Goal: Transaction & Acquisition: Purchase product/service

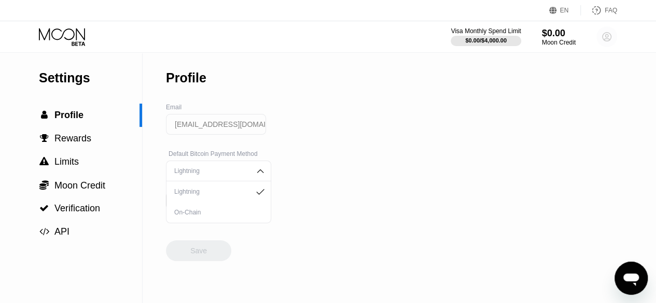
click at [611, 40] on circle at bounding box center [607, 36] width 21 height 21
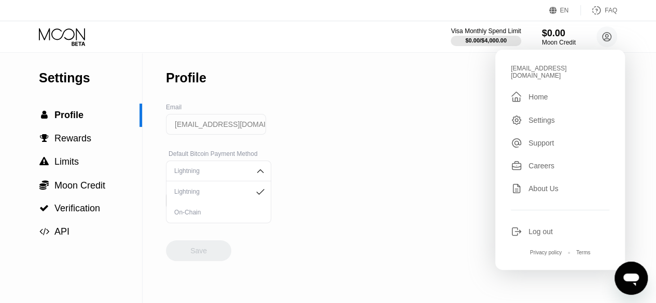
click at [542, 116] on div "Settings" at bounding box center [542, 120] width 26 height 8
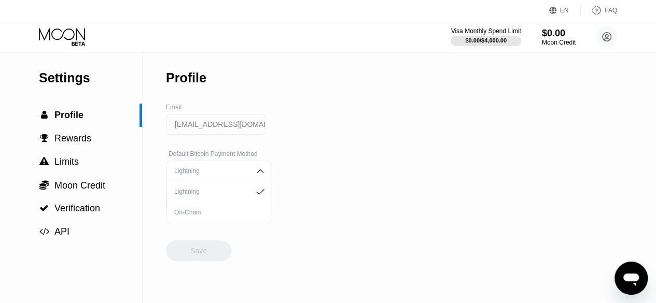
click at [655, 83] on div "Settings  Profile  Rewards  Limits  Moon Credit  Verification  API Profil…" at bounding box center [328, 177] width 656 height 251
drag, startPoint x: 655, startPoint y: 83, endPoint x: 657, endPoint y: 105, distance: 22.4
click at [656, 105] on html "EN Language English Save FAQ Visa Monthly Spend Limit $0.00 / $4,000.00 $0.00 M…" at bounding box center [328, 151] width 656 height 303
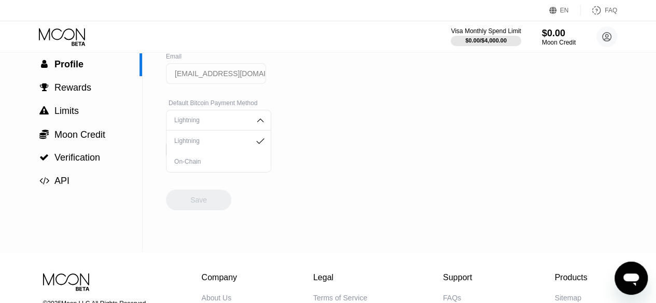
scroll to position [25, 0]
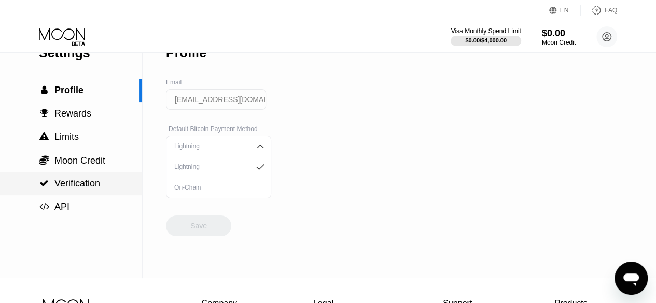
click at [81, 188] on span "Verification" at bounding box center [77, 183] width 46 height 10
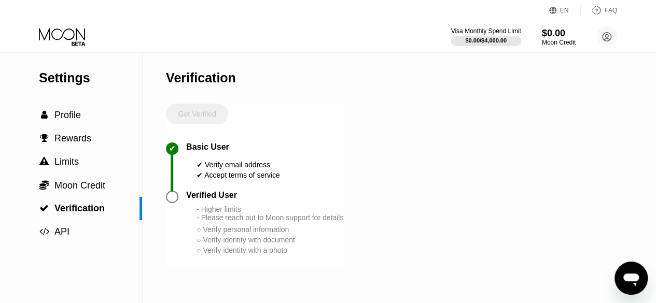
click at [169, 203] on div at bounding box center [172, 197] width 12 height 12
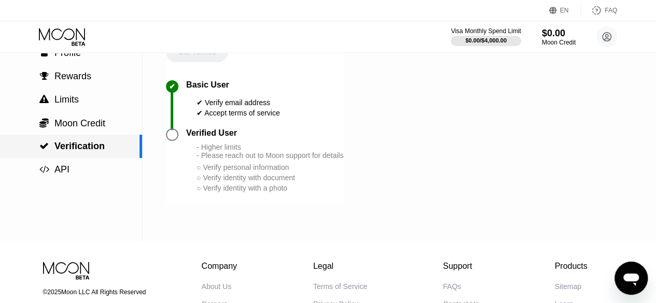
click at [94, 150] on span "Verification" at bounding box center [79, 146] width 50 height 10
click at [248, 192] on div "○ Verify identity with a photo" at bounding box center [270, 188] width 147 height 8
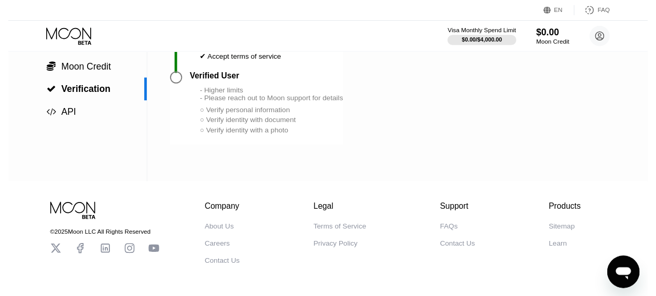
scroll to position [0, 0]
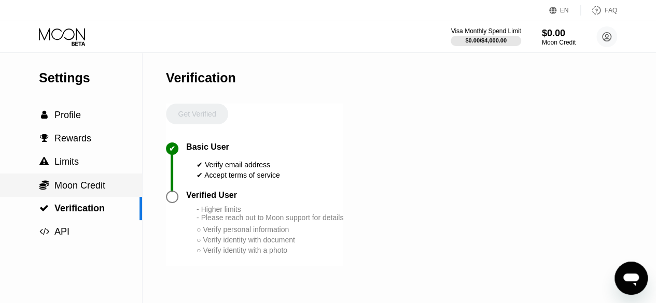
click at [93, 183] on span "Moon Credit" at bounding box center [79, 186] width 51 height 10
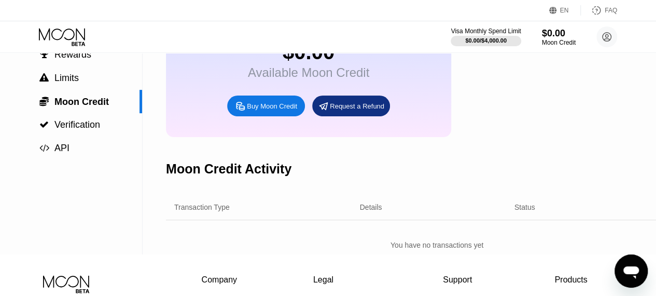
scroll to position [54, 0]
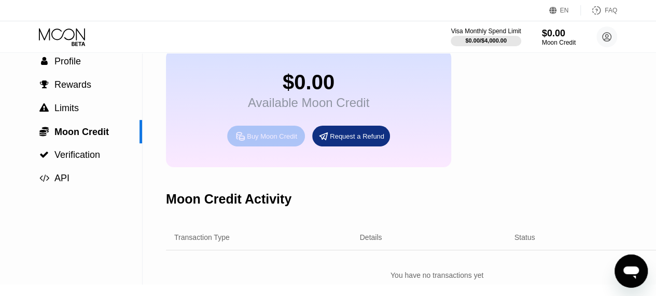
click at [259, 146] on div "Buy Moon Credit" at bounding box center [266, 136] width 78 height 21
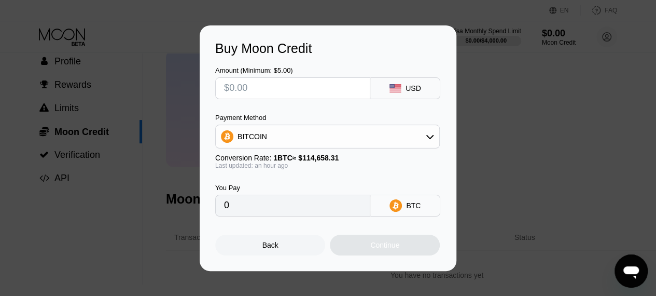
click at [414, 88] on div "USD" at bounding box center [414, 88] width 16 height 8
click at [245, 97] on input "text" at bounding box center [292, 88] width 137 height 21
click at [429, 144] on div "BITCOIN" at bounding box center [328, 136] width 224 height 21
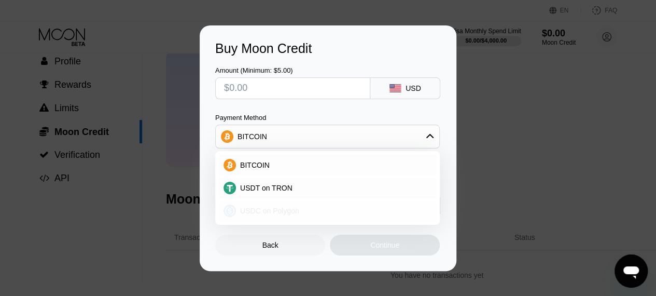
click at [294, 214] on span "USDC on Polygon" at bounding box center [269, 210] width 59 height 8
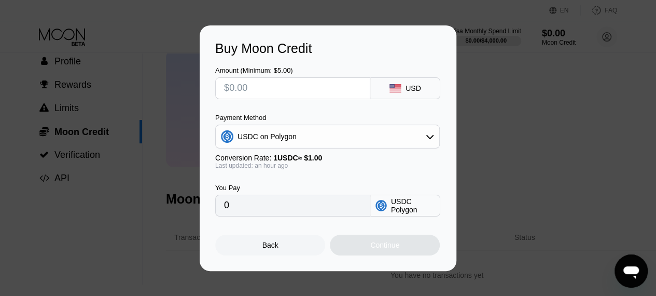
click at [279, 215] on input "0" at bounding box center [292, 205] width 137 height 21
click at [236, 215] on input "0" at bounding box center [292, 205] width 137 height 21
click at [251, 84] on input "text" at bounding box center [292, 88] width 137 height 21
type input "$66"
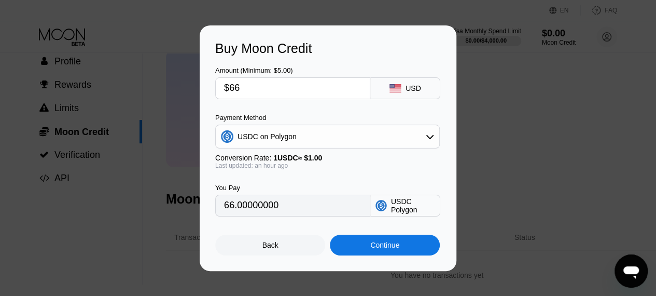
type input "66.00000000"
type input "$66"
click at [495, 148] on div "Buy Moon Credit Amount (Minimum: $5.00) $66 USD Payment Method USDC on Polygon …" at bounding box center [328, 147] width 656 height 245
click at [629, 117] on div "Buy Moon Credit Amount (Minimum: $5.00) $66 USD Payment Method USDC on Polygon …" at bounding box center [328, 147] width 656 height 245
click at [63, 63] on div "Buy Moon Credit Amount (Minimum: $5.00) $66 USD Payment Method USDC on Polygon …" at bounding box center [328, 147] width 656 height 245
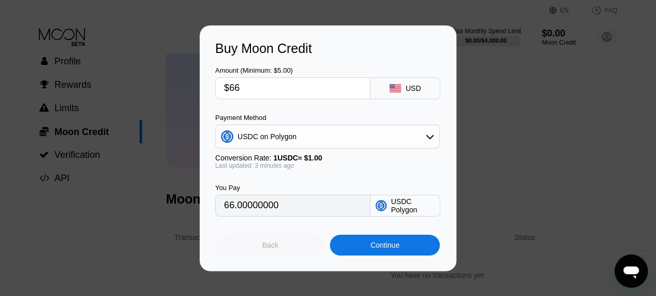
click at [275, 249] on div "Back" at bounding box center [270, 245] width 16 height 8
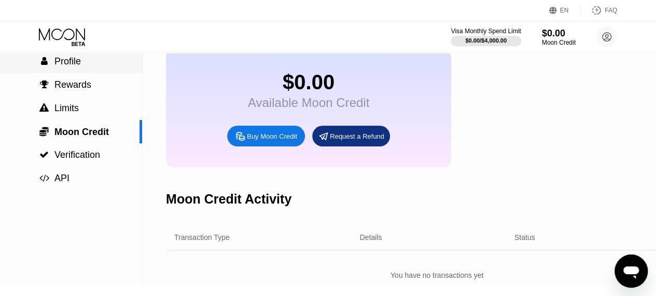
click at [66, 72] on div " Profile" at bounding box center [71, 61] width 142 height 23
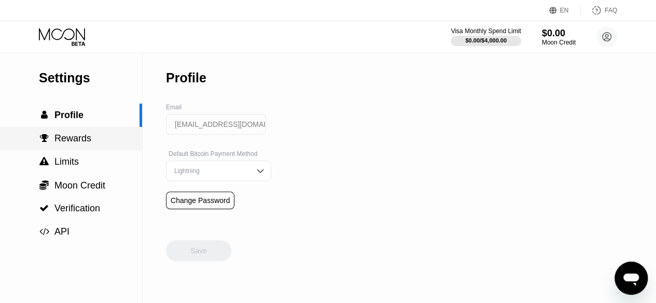
click at [75, 144] on span "Rewards" at bounding box center [72, 138] width 37 height 10
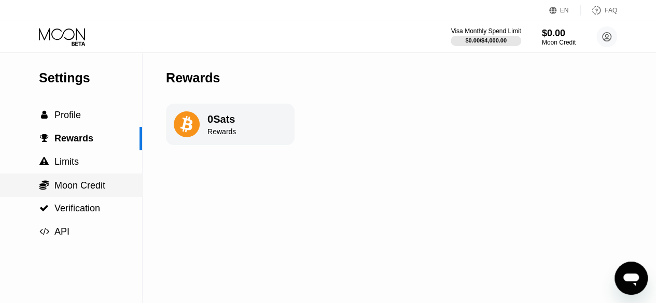
click at [71, 189] on span "Moon Credit" at bounding box center [79, 186] width 51 height 10
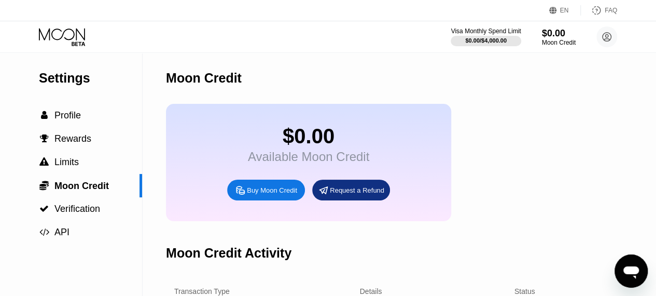
scroll to position [124, 0]
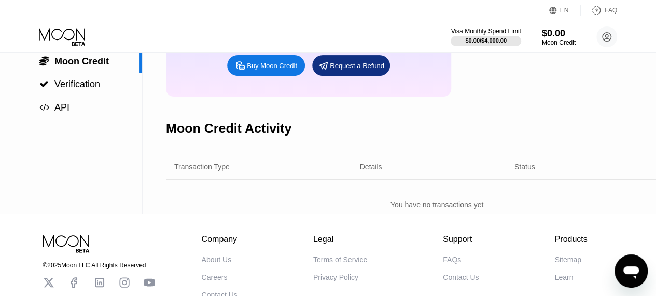
click at [339, 70] on div "Request a Refund" at bounding box center [357, 65] width 54 height 9
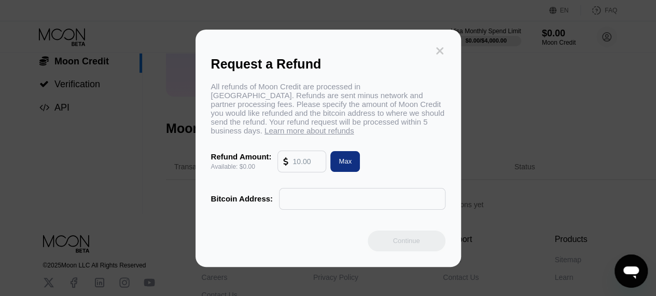
click at [440, 52] on icon at bounding box center [439, 50] width 11 height 11
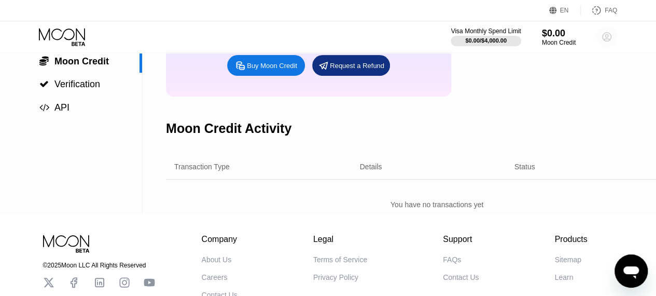
click at [606, 40] on circle at bounding box center [607, 36] width 21 height 21
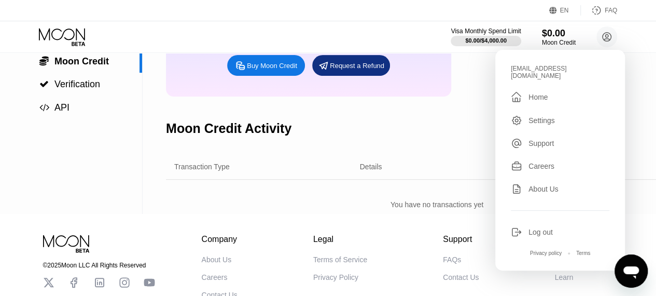
click at [448, 179] on div "Transaction Type Details Status Amount" at bounding box center [437, 166] width 542 height 25
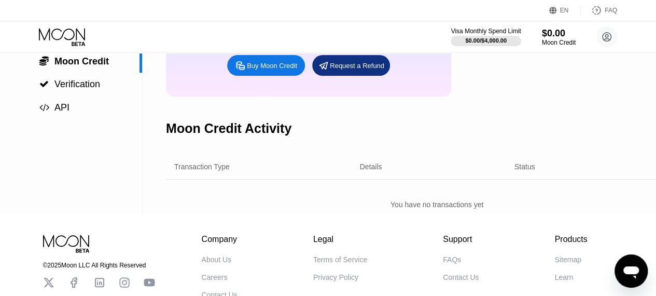
drag, startPoint x: 648, startPoint y: 131, endPoint x: 662, endPoint y: 143, distance: 18.7
click at [656, 143] on html "EN Language English Save FAQ Visa Monthly Spend Limit $0.00 / $4,000.00 $0.00 M…" at bounding box center [328, 24] width 656 height 296
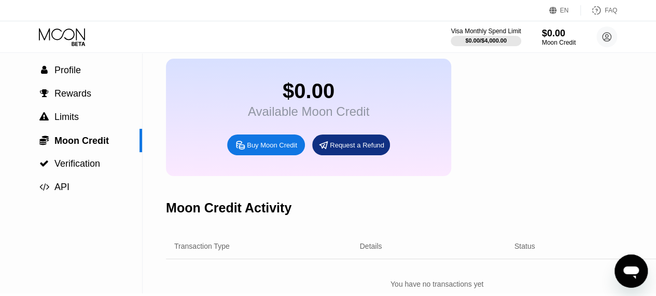
scroll to position [21, 0]
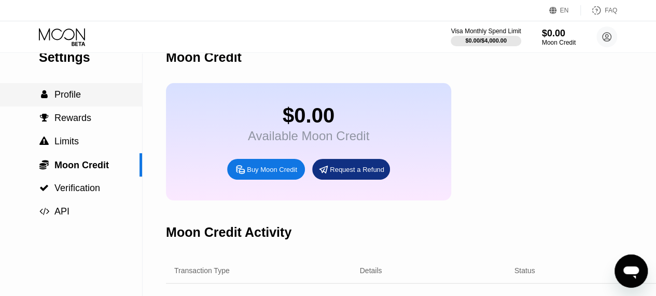
click at [68, 94] on span "Profile" at bounding box center [67, 94] width 26 height 10
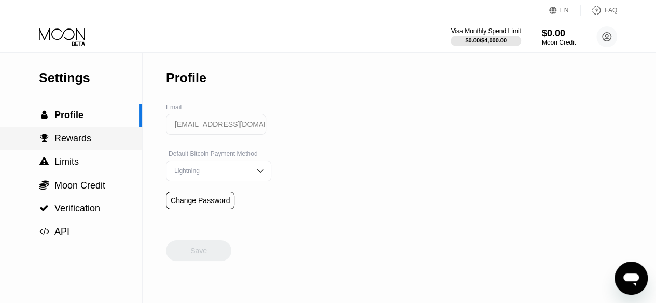
click at [72, 150] on div " Rewards" at bounding box center [71, 138] width 142 height 23
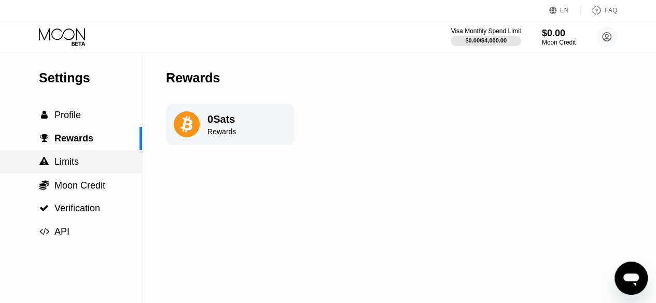
click at [72, 163] on span "Limits" at bounding box center [66, 162] width 24 height 10
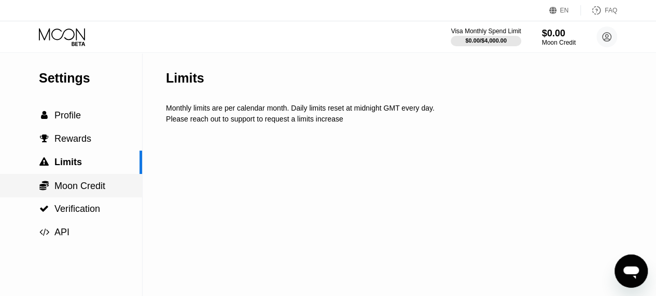
click at [75, 186] on span "Moon Credit" at bounding box center [79, 186] width 51 height 10
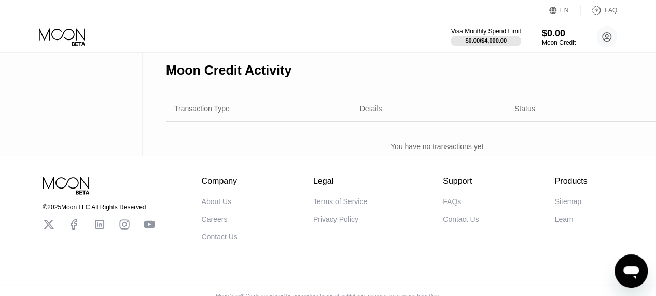
scroll to position [188, 0]
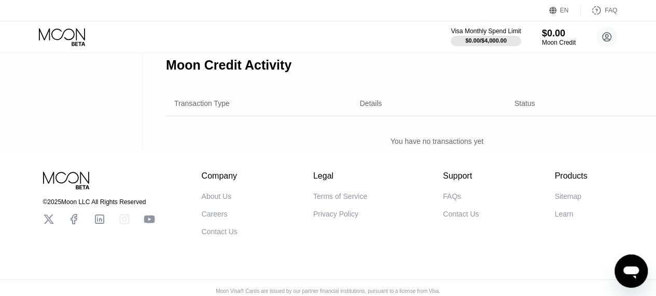
click at [122, 225] on icon at bounding box center [124, 218] width 11 height 11
